Goal: Task Accomplishment & Management: Manage account settings

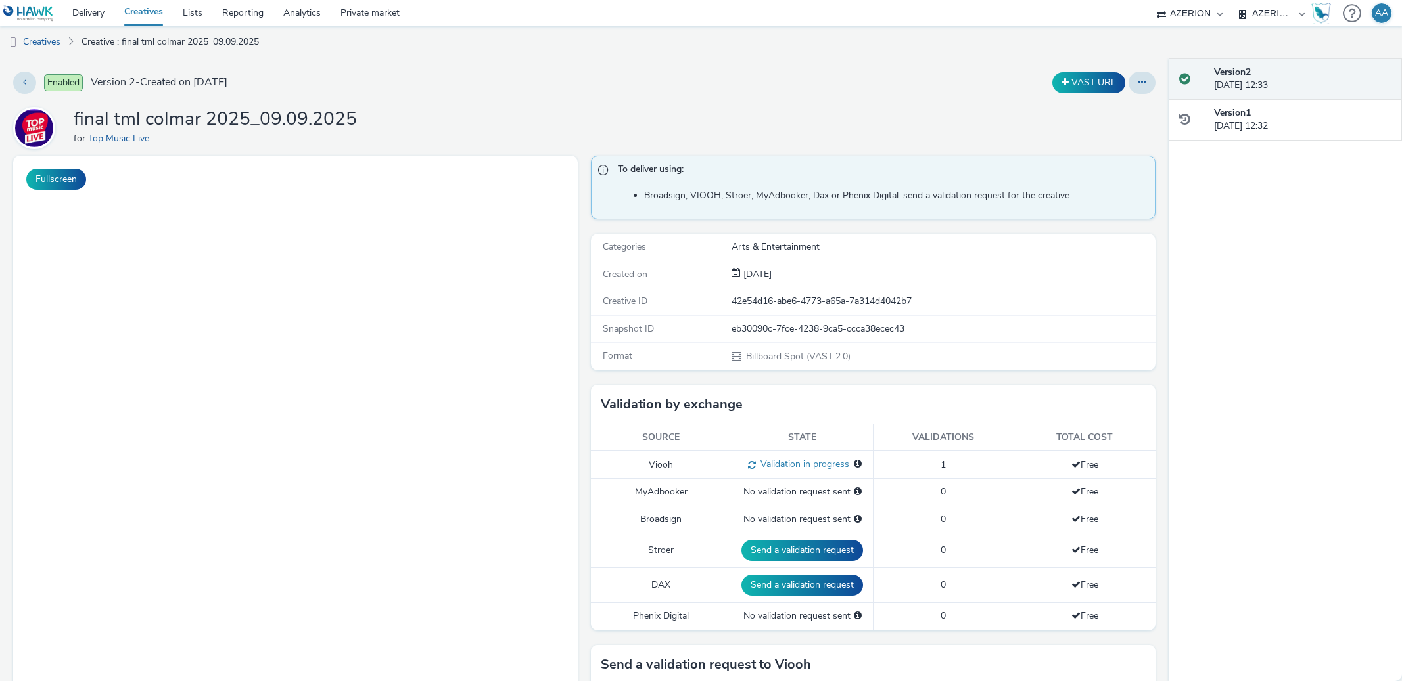
select select "ac009755-aa48-4799-8050-7a339a378eb8"
select select "79162ed7-0017-4339-93b0-3399b708648f"
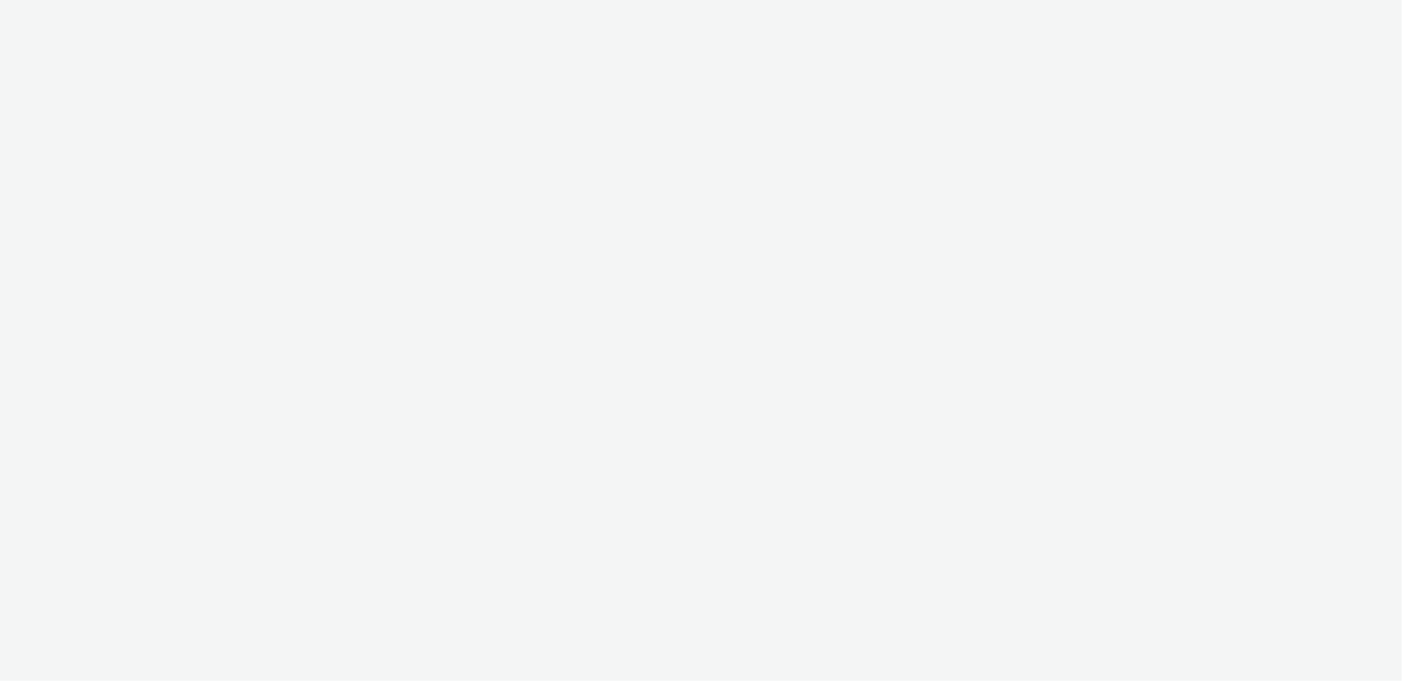
select select "ac009755-aa48-4799-8050-7a339a378eb8"
select select "79162ed7-0017-4339-93b0-3399b708648f"
select select "ac009755-aa48-4799-8050-7a339a378eb8"
select select "79162ed7-0017-4339-93b0-3399b708648f"
